Goal: Check status

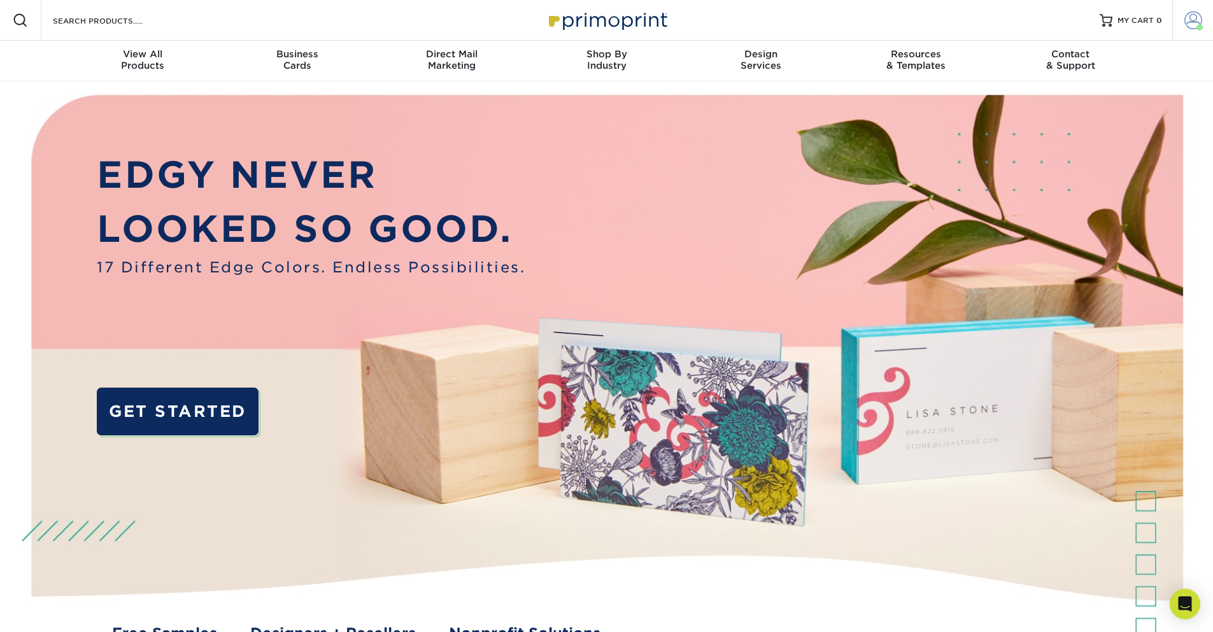
click at [1195, 21] on span at bounding box center [1194, 20] width 18 height 18
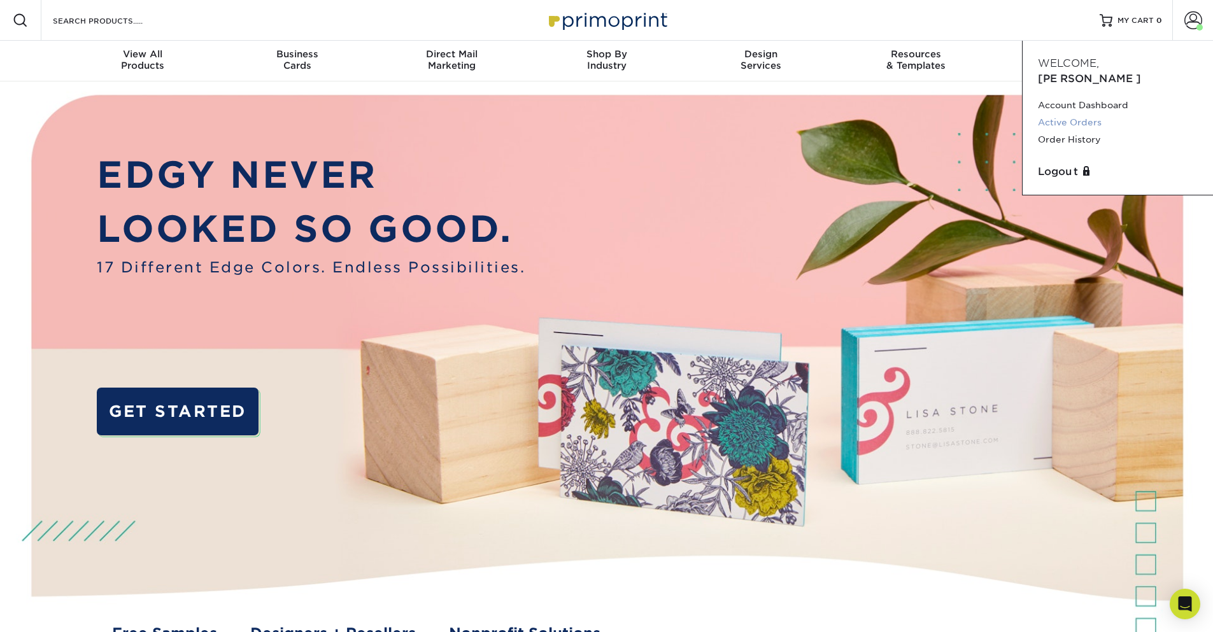
click at [1056, 114] on link "Active Orders" at bounding box center [1118, 122] width 160 height 17
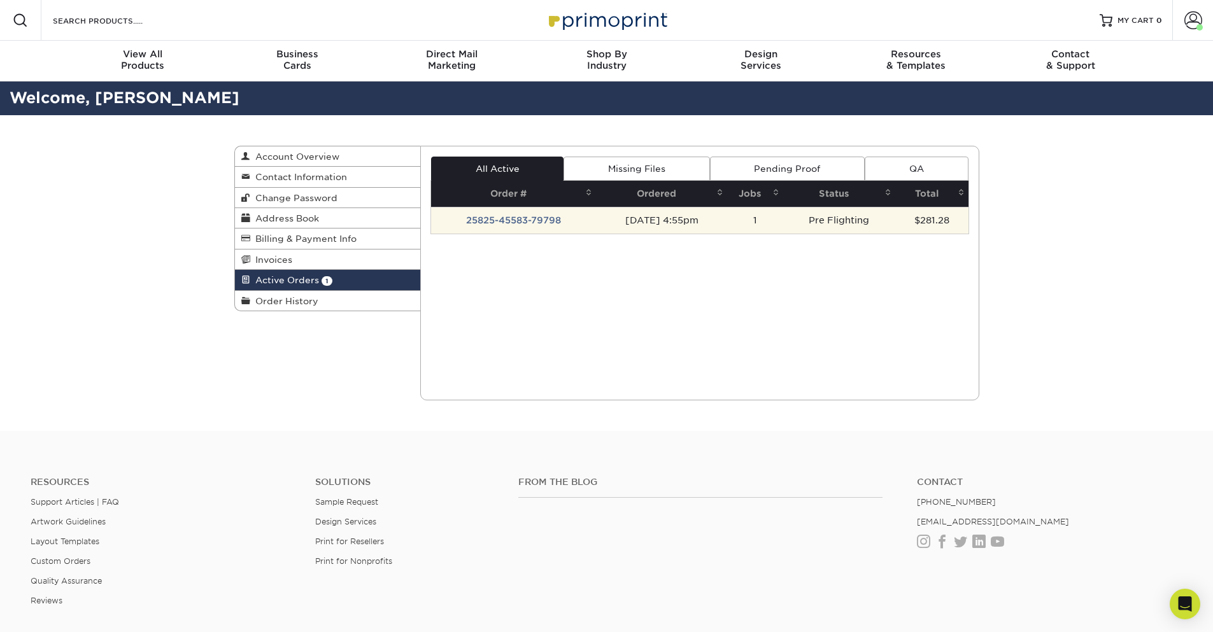
click at [492, 218] on td "25825-45583-79798" at bounding box center [513, 220] width 165 height 27
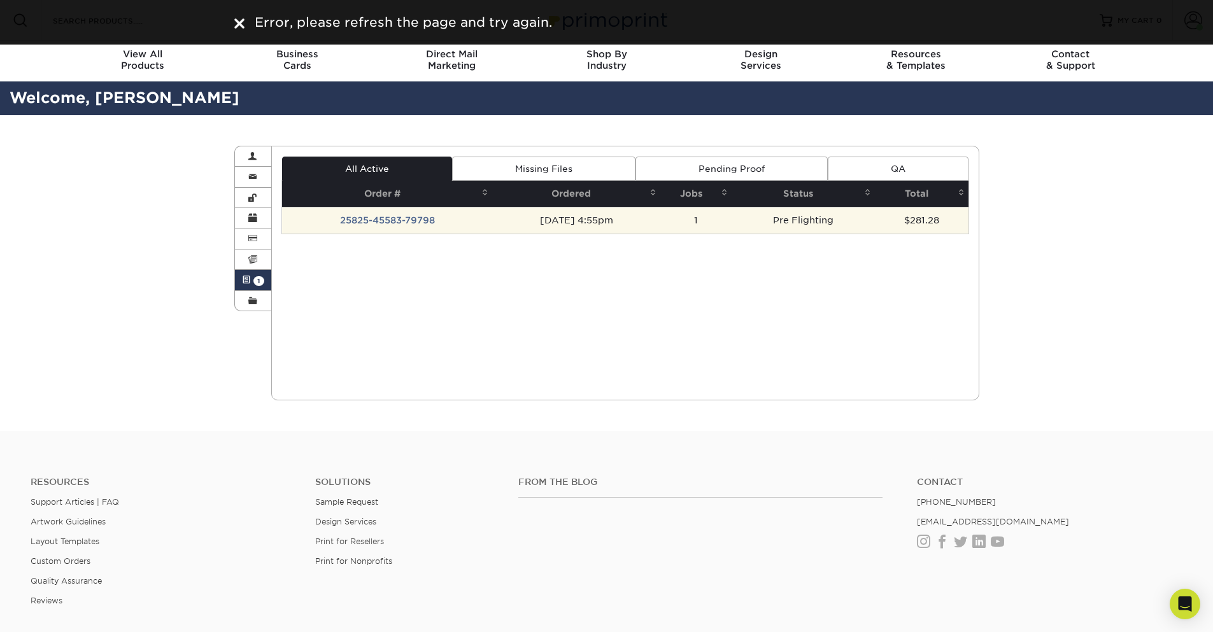
click at [394, 217] on td "25825-45583-79798" at bounding box center [387, 220] width 210 height 27
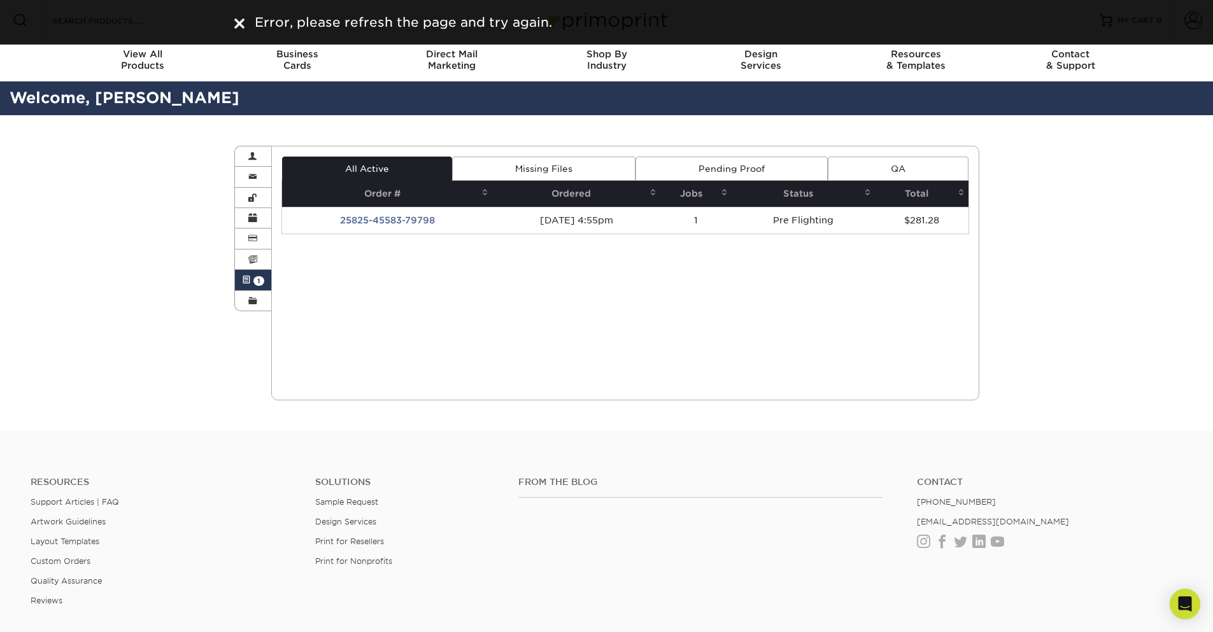
click at [243, 21] on img at bounding box center [239, 23] width 10 height 10
